Goal: Task Accomplishment & Management: Manage account settings

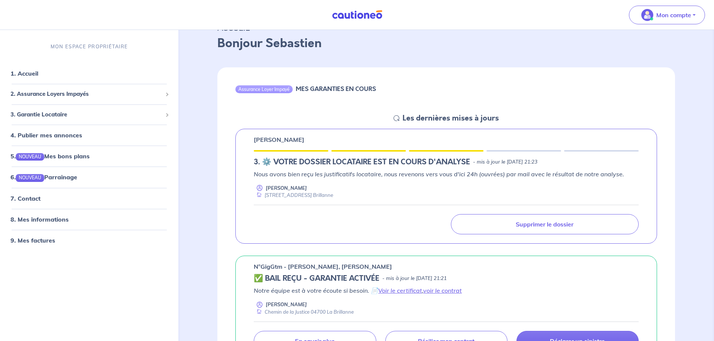
scroll to position [37, 0]
click at [397, 118] on icon at bounding box center [396, 117] width 6 height 6
click at [414, 118] on h5 "Les dernières mises à jours" at bounding box center [450, 116] width 96 height 9
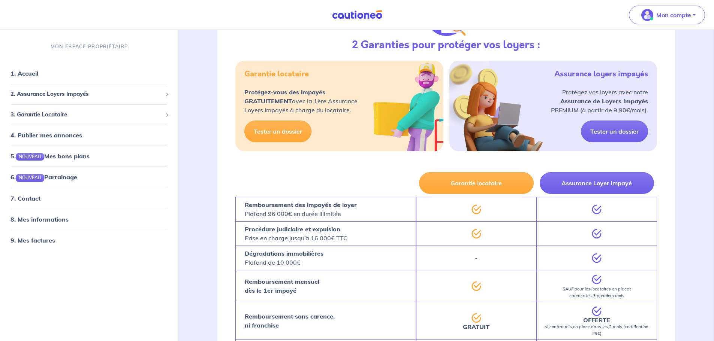
scroll to position [487, 0]
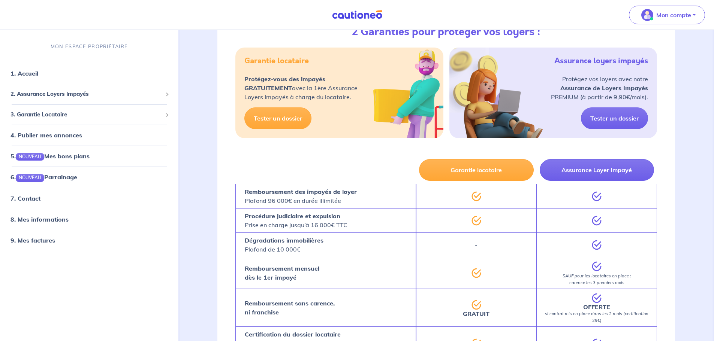
click at [674, 253] on div "Garantie locataire Assurance Loyer Impayé Remboursement des impayés de loyer Pl…" at bounding box center [446, 302] width 458 height 292
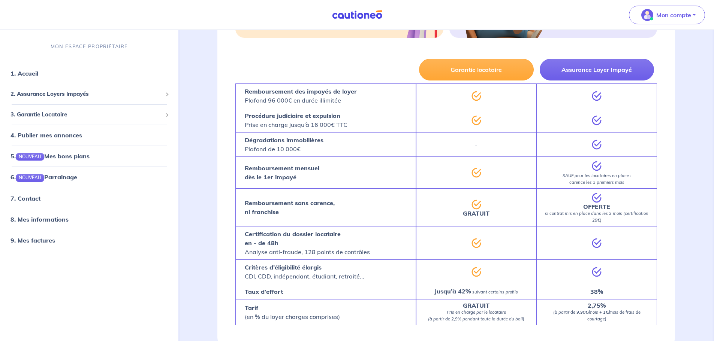
scroll to position [600, 0]
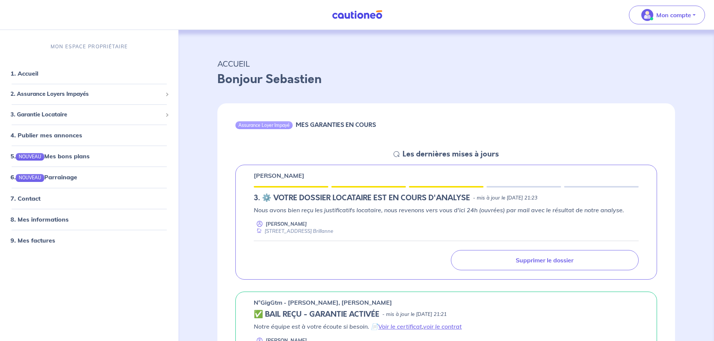
click at [397, 155] on icon at bounding box center [396, 154] width 6 height 6
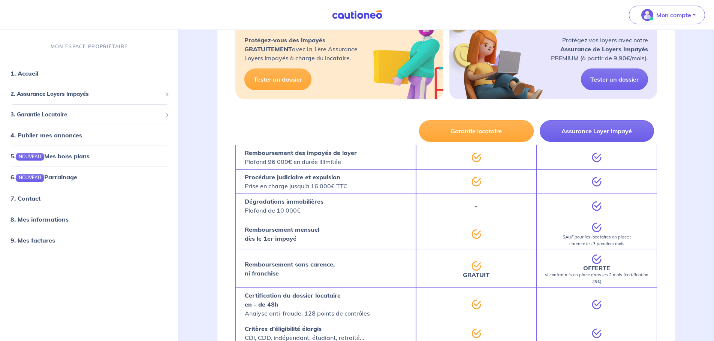
scroll to position [675, 0]
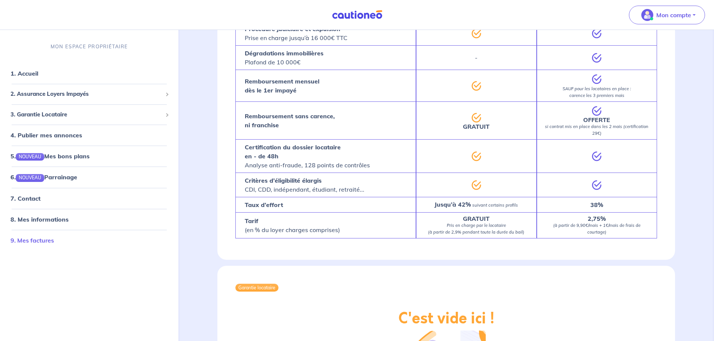
click at [39, 237] on link "9. Mes factures" at bounding box center [31, 240] width 43 height 7
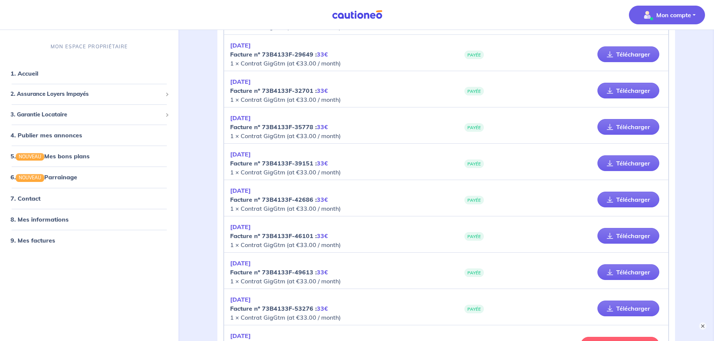
scroll to position [412, 0]
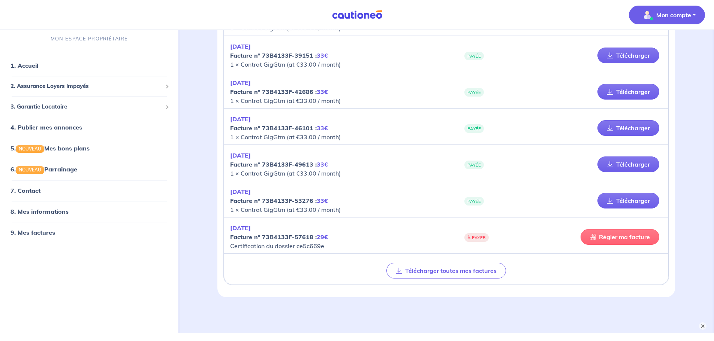
click at [625, 237] on link "Régler ma facture" at bounding box center [619, 237] width 79 height 16
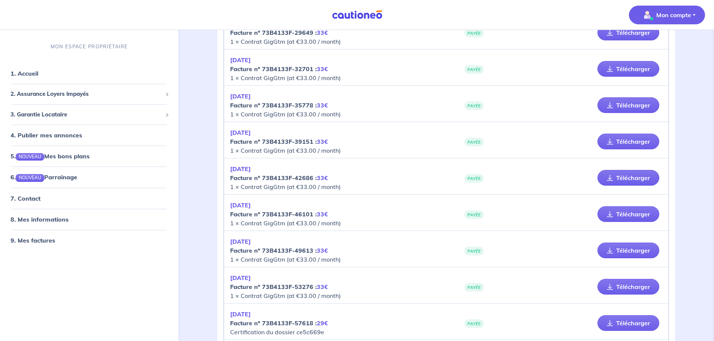
scroll to position [404, 0]
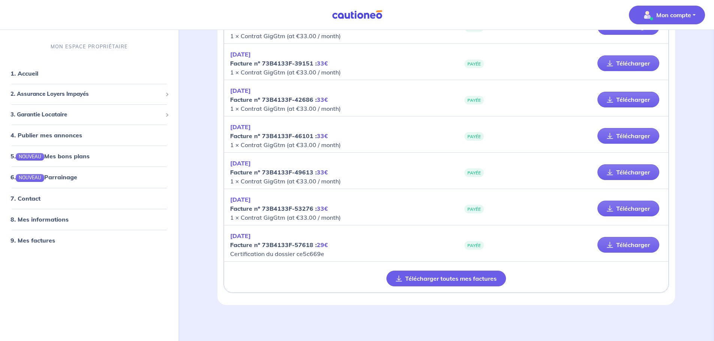
click at [423, 280] on button "Télécharger toutes mes factures" at bounding box center [446, 279] width 120 height 16
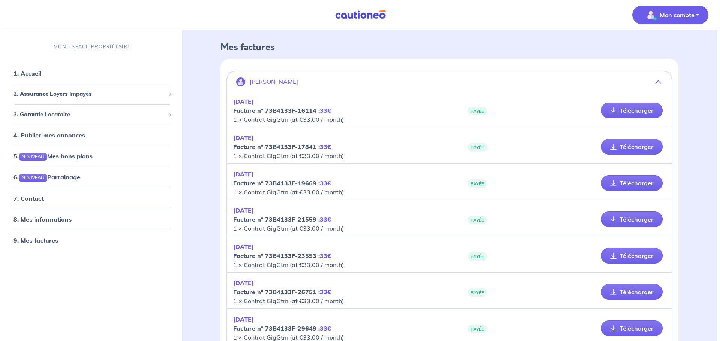
scroll to position [0, 0]
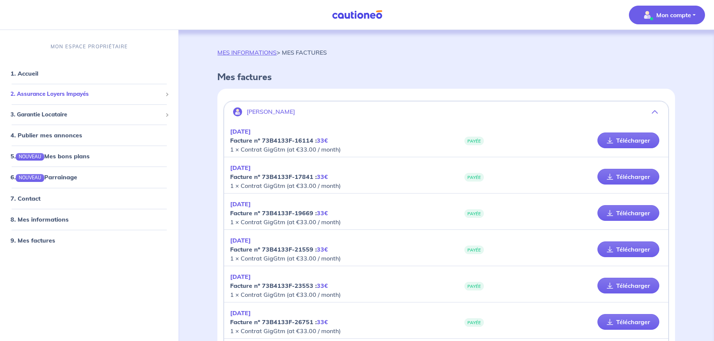
click at [77, 93] on span "2. Assurance Loyers Impayés" at bounding box center [86, 94] width 152 height 9
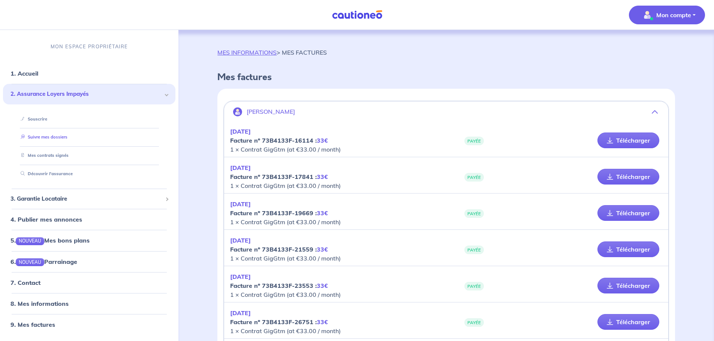
click at [45, 138] on link "Suivre mes dossiers" at bounding box center [43, 137] width 50 height 5
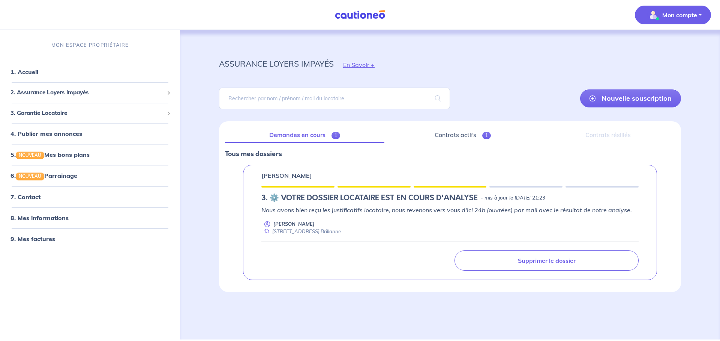
click at [659, 22] on button "Mon compte" at bounding box center [672, 15] width 76 height 19
click at [645, 65] on link "Me déconnecter" at bounding box center [665, 64] width 60 height 12
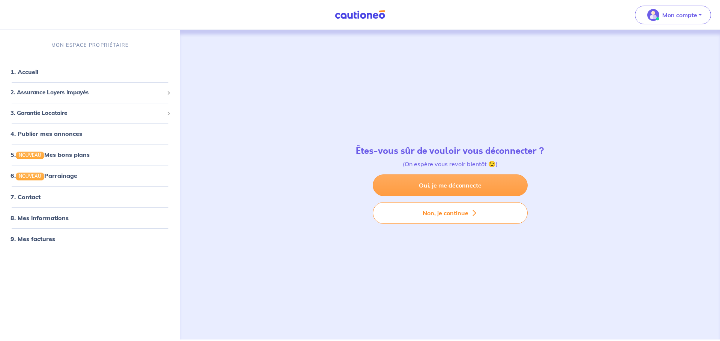
click at [482, 188] on link "Oui, je me déconnecte" at bounding box center [450, 186] width 155 height 22
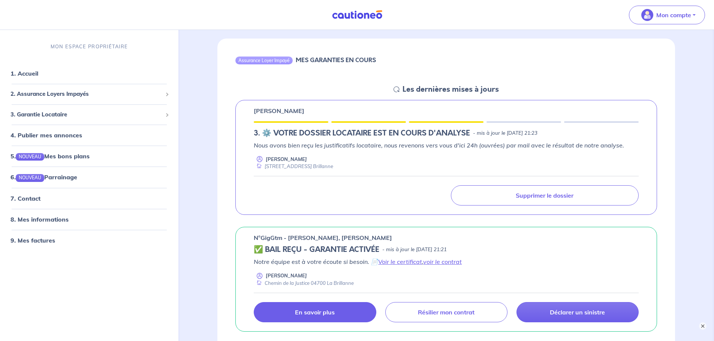
scroll to position [37, 0]
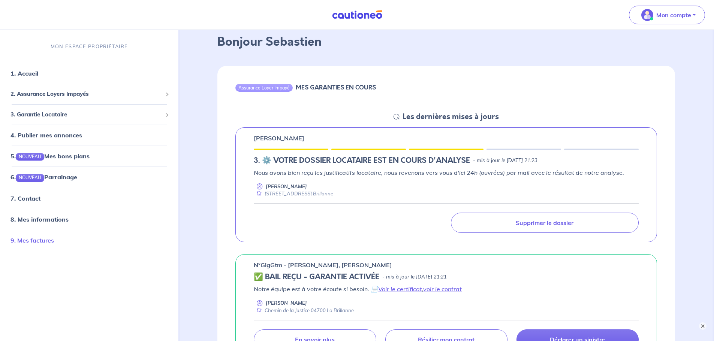
click at [54, 244] on link "9. Mes factures" at bounding box center [31, 240] width 43 height 7
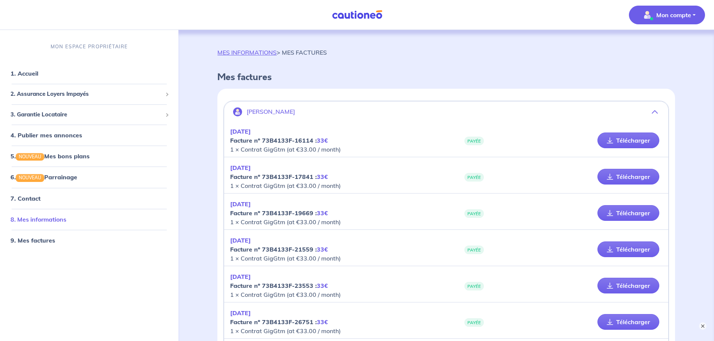
click at [53, 218] on link "8. Mes informations" at bounding box center [38, 219] width 56 height 7
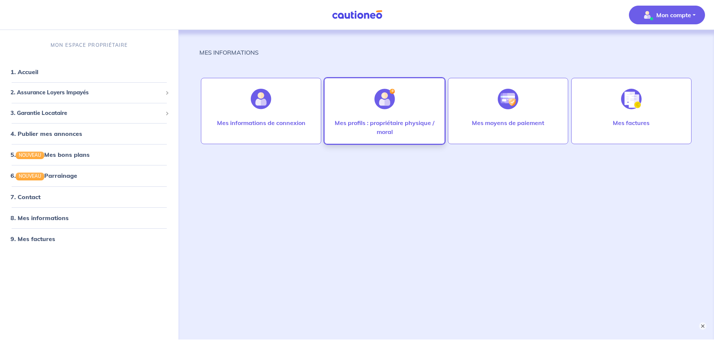
click at [366, 127] on p "Mes profils : propriétaire physique / moral" at bounding box center [384, 127] width 105 height 18
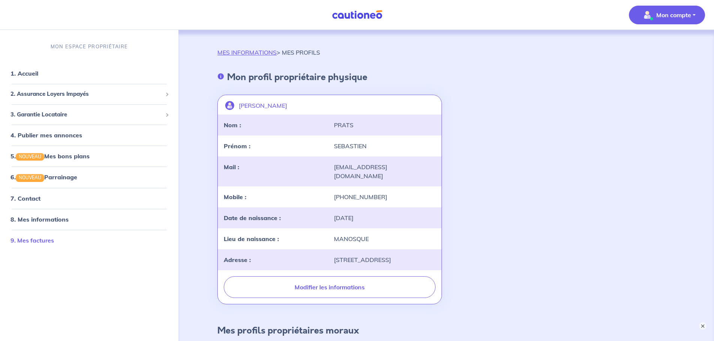
click at [54, 240] on link "9. Mes factures" at bounding box center [31, 240] width 43 height 7
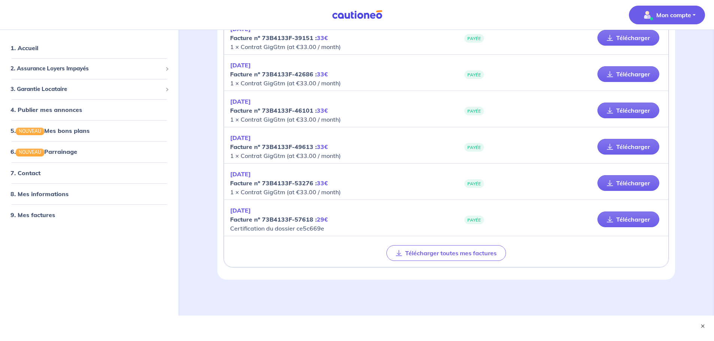
scroll to position [434, 0]
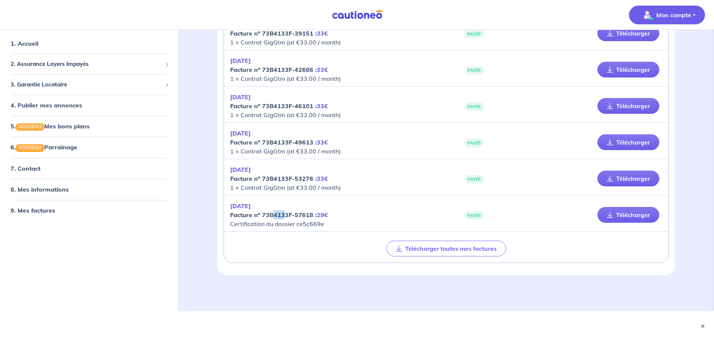
drag, startPoint x: 274, startPoint y: 215, endPoint x: 282, endPoint y: 214, distance: 8.3
click at [282, 214] on strong "Facture nº 73B4133F-57618 : 29€" at bounding box center [279, 214] width 98 height 7
click at [63, 190] on link "8. Mes informations" at bounding box center [38, 189] width 56 height 7
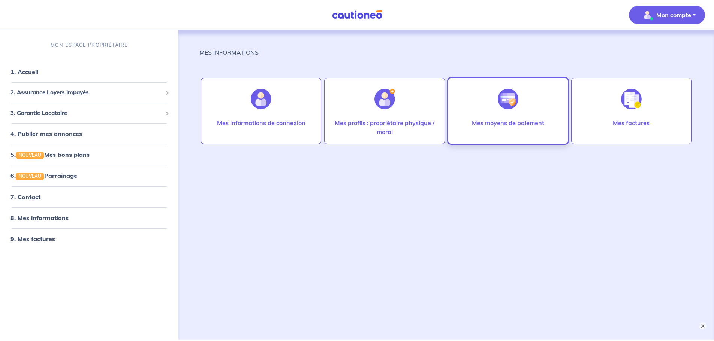
click at [548, 101] on div "Mes moyens de paiement" at bounding box center [508, 111] width 120 height 66
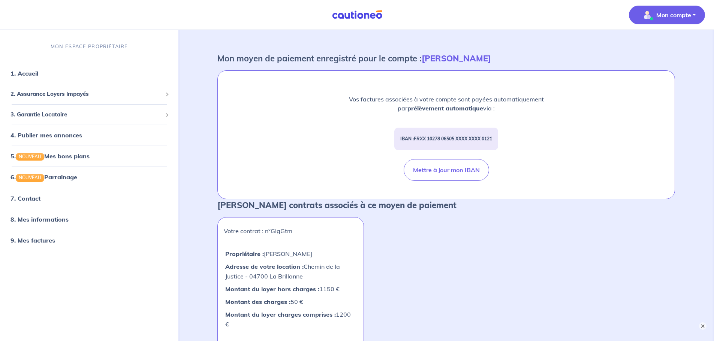
scroll to position [18, 0]
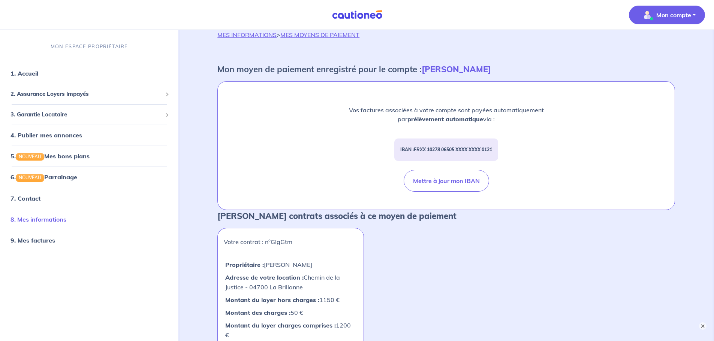
click at [31, 223] on link "8. Mes informations" at bounding box center [38, 219] width 56 height 7
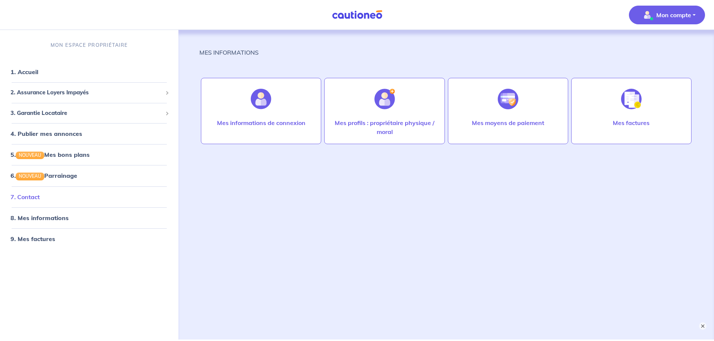
click at [30, 201] on link "7. Contact" at bounding box center [24, 196] width 29 height 7
click at [80, 159] on link "5. NOUVEAU Mes bons plans" at bounding box center [49, 154] width 78 height 7
click at [70, 112] on span "3. Garantie Locataire" at bounding box center [86, 113] width 152 height 9
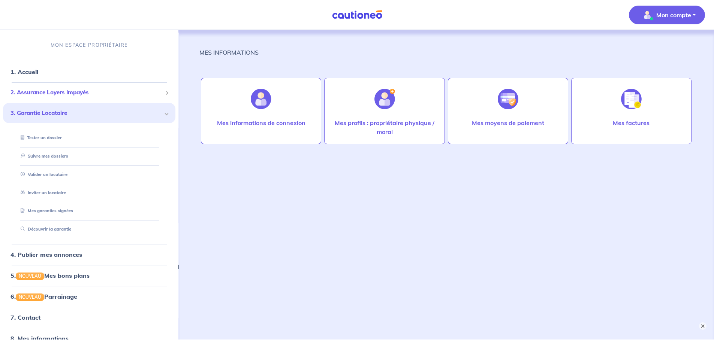
click at [66, 92] on span "2. Assurance Loyers Impayés" at bounding box center [86, 92] width 152 height 9
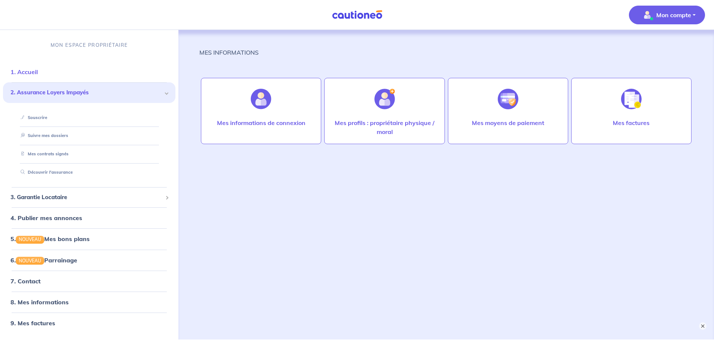
click at [31, 73] on link "1. Accueil" at bounding box center [23, 71] width 27 height 7
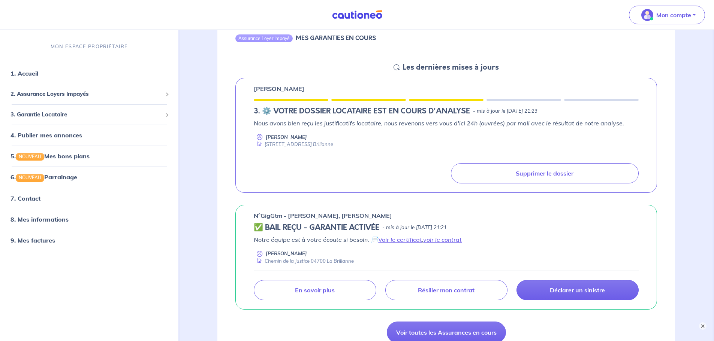
scroll to position [75, 0]
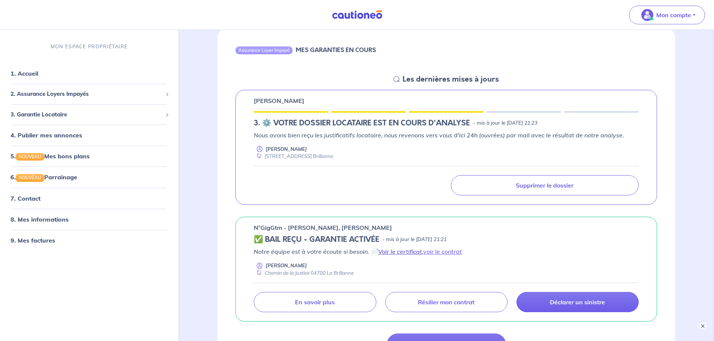
click at [409, 255] on link "Voir le certificat" at bounding box center [400, 251] width 44 height 7
click at [59, 249] on li "9. Mes factures" at bounding box center [89, 240] width 172 height 21
click at [49, 241] on link "9. Mes factures" at bounding box center [31, 240] width 43 height 7
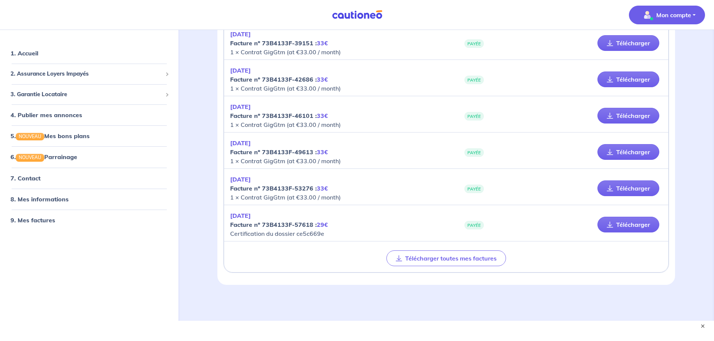
scroll to position [434, 0]
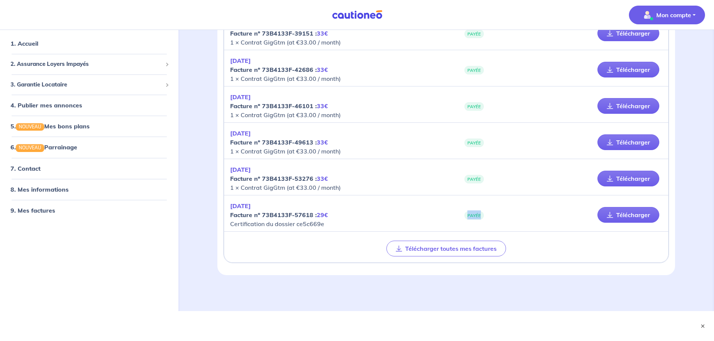
drag, startPoint x: 464, startPoint y: 218, endPoint x: 486, endPoint y: 218, distance: 22.5
click at [486, 218] on div "PAYÉE" at bounding box center [520, 215] width 148 height 9
click at [450, 217] on div "PAYÉE" at bounding box center [520, 215] width 148 height 9
drag, startPoint x: 448, startPoint y: 216, endPoint x: 488, endPoint y: 217, distance: 39.8
click at [488, 217] on div "PAYÉE" at bounding box center [520, 215] width 148 height 9
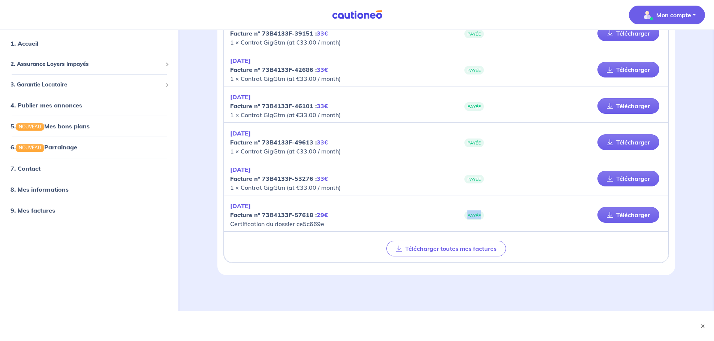
click at [494, 222] on div "AOUT 2025 Facture nº 73B4133F-57618 : 29€ Certification du dossier ce5c669e PAY…" at bounding box center [446, 215] width 432 height 27
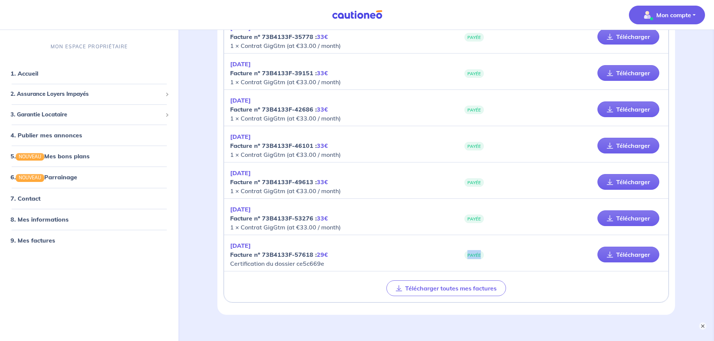
scroll to position [359, 0]
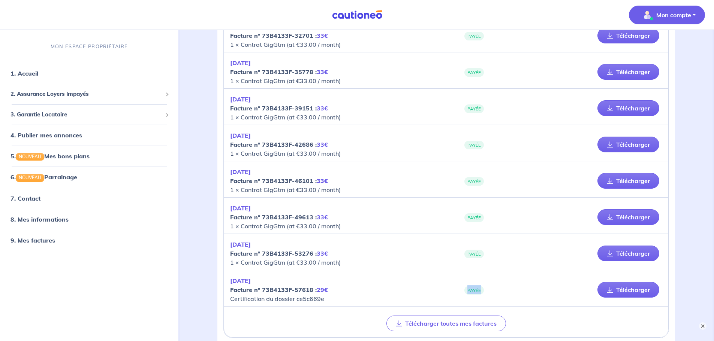
click at [669, 13] on p "Mon compte" at bounding box center [673, 14] width 35 height 9
click at [659, 64] on link "Me déconnecter" at bounding box center [659, 64] width 60 height 12
